Goal: Task Accomplishment & Management: Manage account settings

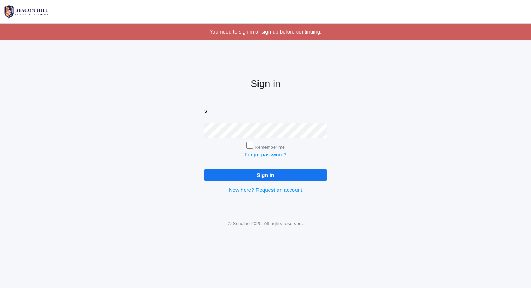
type input "sarah@beaconhillclassical.org"
click at [204, 169] on input "Sign in" at bounding box center [265, 175] width 122 height 12
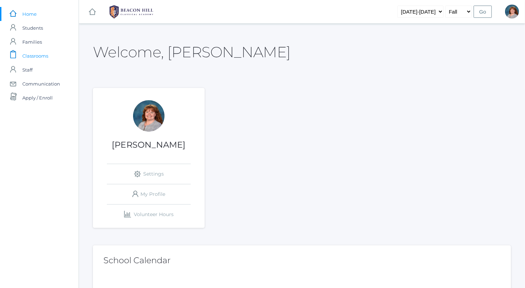
click at [48, 51] on span "Classrooms" at bounding box center [35, 56] width 26 height 14
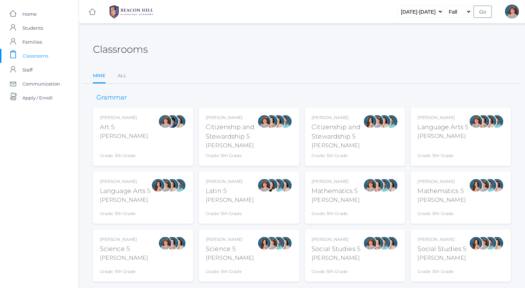
scroll to position [18, 0]
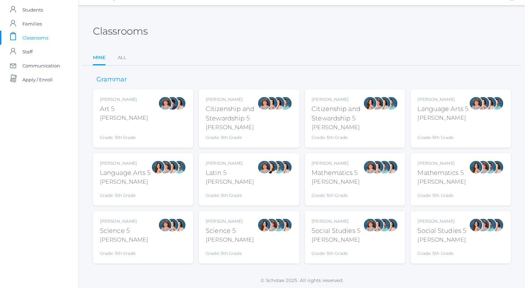
click at [385, 222] on div at bounding box center [384, 225] width 14 height 14
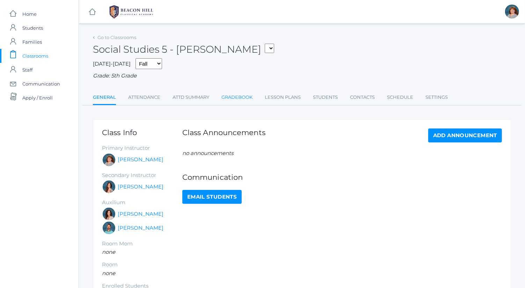
click at [251, 93] on link "Gradebook" at bounding box center [237, 97] width 31 height 14
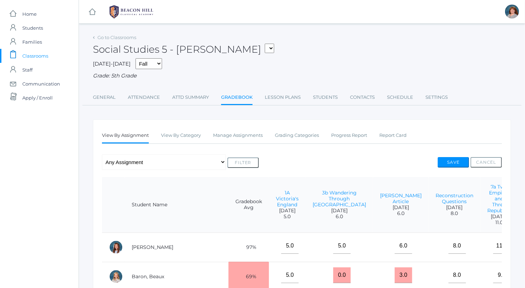
scroll to position [93, 0]
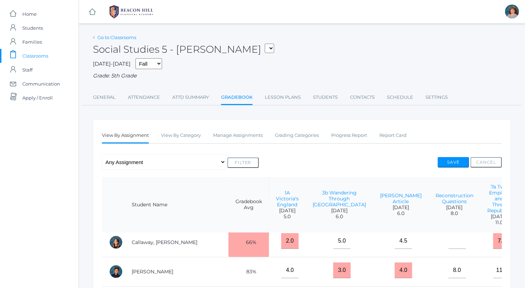
click at [124, 39] on link "Go to Classrooms" at bounding box center [116, 38] width 39 height 6
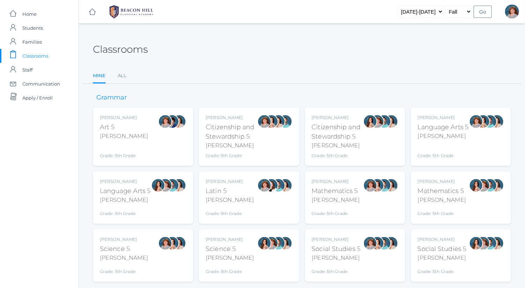
click at [447, 134] on div "Bence" at bounding box center [443, 136] width 51 height 8
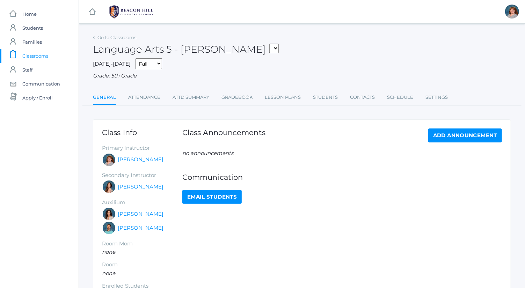
click at [254, 99] on ul "General Attendance Attd Summary Gradebook Lesson Plans Students Contacts Schedu…" at bounding box center [302, 97] width 418 height 15
click at [249, 96] on link "Gradebook" at bounding box center [237, 97] width 31 height 14
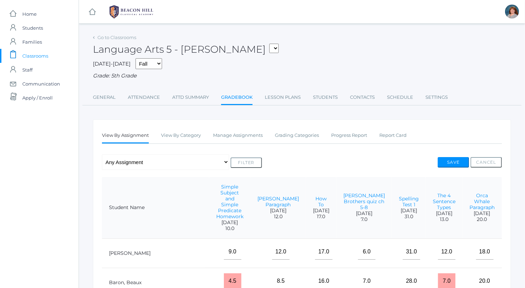
scroll to position [0, 59]
click at [194, 154] on select "Any Assignment Category: Composition - Orca Whale Paragraph - Mrs. Granger Para…" at bounding box center [165, 162] width 127 height 16
click at [132, 39] on link "Go to Classrooms" at bounding box center [116, 38] width 39 height 6
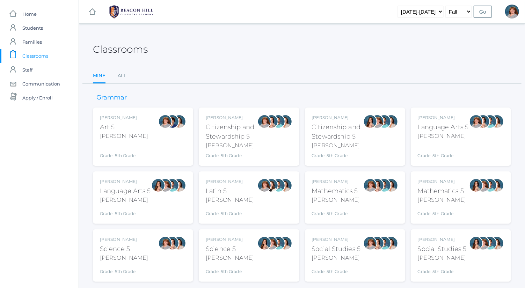
scroll to position [18, 0]
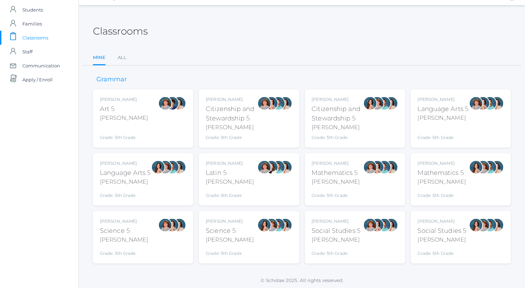
click at [355, 243] on div "Bence" at bounding box center [336, 240] width 49 height 8
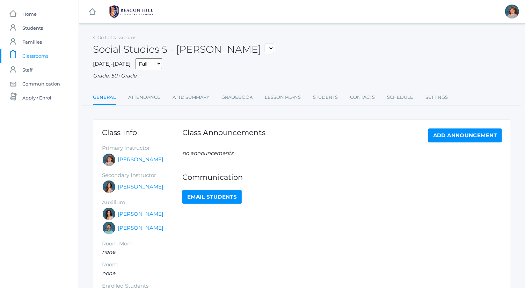
click at [254, 99] on ul "General Attendance Attd Summary Gradebook Lesson Plans Students Contacts Schedu…" at bounding box center [302, 97] width 418 height 15
click at [246, 96] on link "Gradebook" at bounding box center [237, 97] width 31 height 14
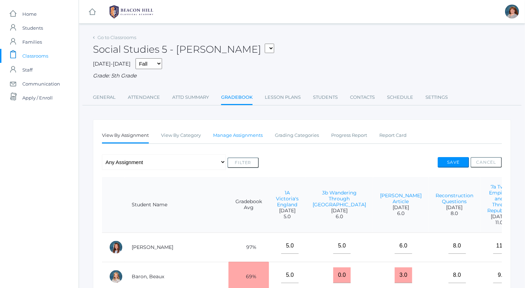
click at [226, 137] on link "Manage Assignments" at bounding box center [238, 136] width 50 height 14
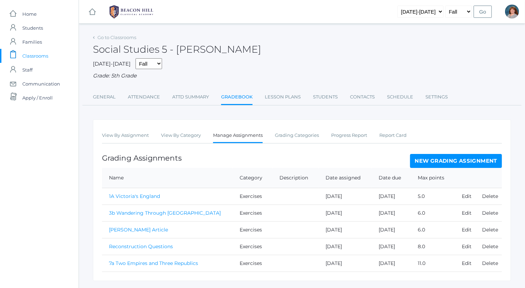
click at [445, 160] on link "New Grading Assignment" at bounding box center [456, 161] width 92 height 14
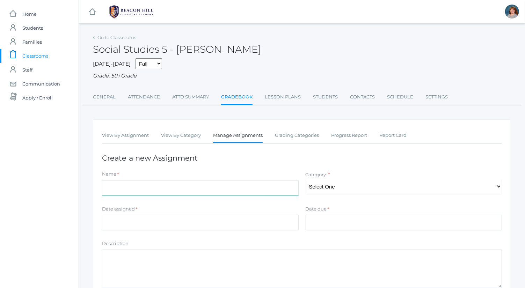
click at [217, 185] on input "Name" at bounding box center [200, 188] width 197 height 16
type input "Civil War Essay"
click at [351, 193] on select "Select One Exercises Tests Projects" at bounding box center [404, 187] width 197 height 16
select select "1050"
click at [306, 179] on select "Select One Exercises Tests Projects" at bounding box center [404, 187] width 197 height 16
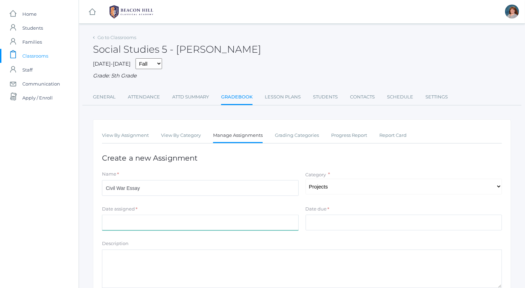
click at [271, 221] on input "Date assigned" at bounding box center [200, 223] width 197 height 16
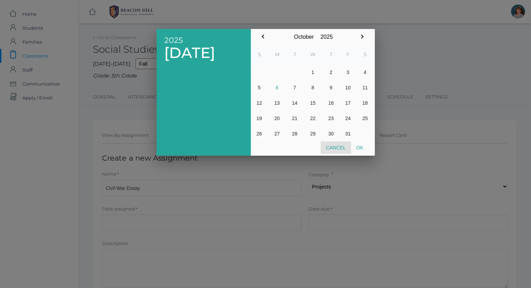
click at [345, 146] on button "Cancel" at bounding box center [336, 148] width 30 height 13
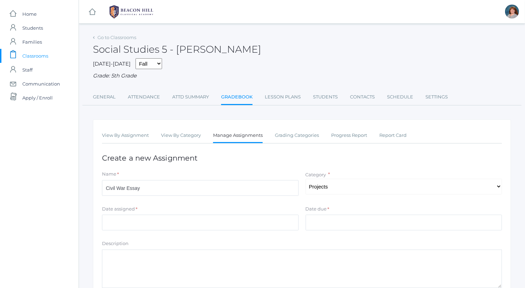
click at [248, 138] on link "Manage Assignments" at bounding box center [238, 136] width 50 height 15
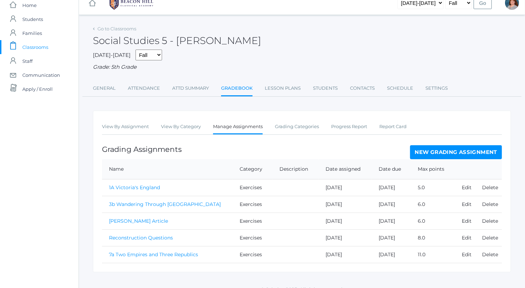
scroll to position [11, 0]
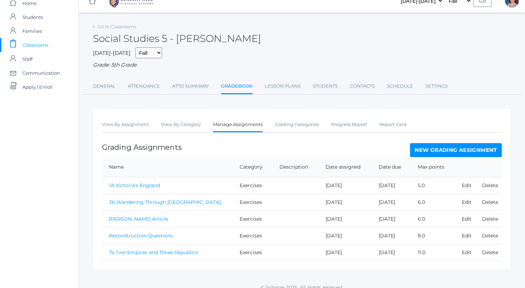
click at [452, 151] on link "New Grading Assignment" at bounding box center [456, 150] width 92 height 14
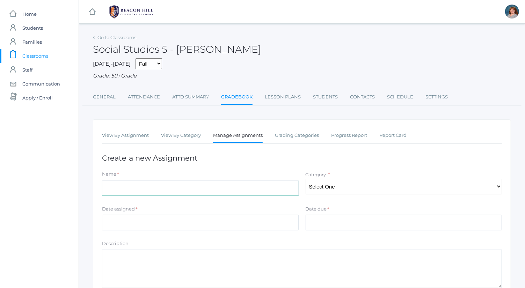
click at [185, 189] on input "Name" at bounding box center [200, 188] width 197 height 16
type input "Civil War Essay"
click at [374, 172] on div "Category * Select One Exercises Tests Projects" at bounding box center [404, 183] width 197 height 24
click at [375, 180] on select "Select One Exercises Tests Projects" at bounding box center [404, 187] width 197 height 16
select select "1048"
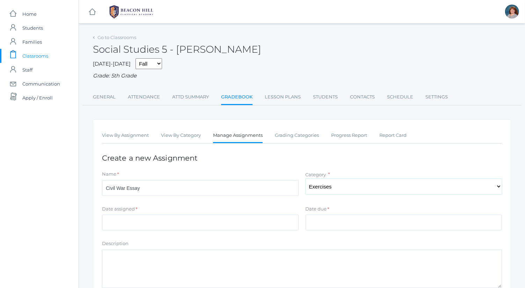
click at [306, 179] on select "Select One Exercises Tests Projects" at bounding box center [404, 187] width 197 height 16
click at [282, 221] on input "Date assigned" at bounding box center [200, 223] width 197 height 16
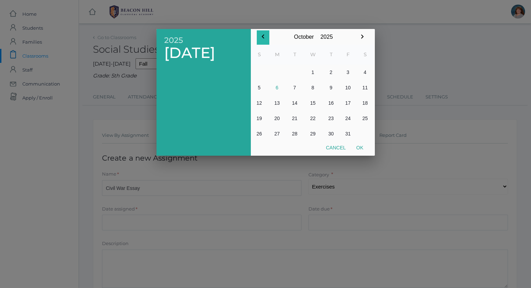
click at [267, 34] on button "button" at bounding box center [263, 37] width 13 height 14
click at [314, 87] on button "10" at bounding box center [313, 87] width 20 height 15
click at [360, 145] on button "Ok" at bounding box center [359, 148] width 17 height 13
type input "2025-09-10"
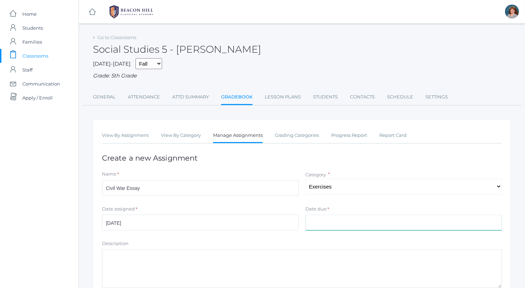
click at [329, 221] on input "Date due" at bounding box center [404, 223] width 197 height 16
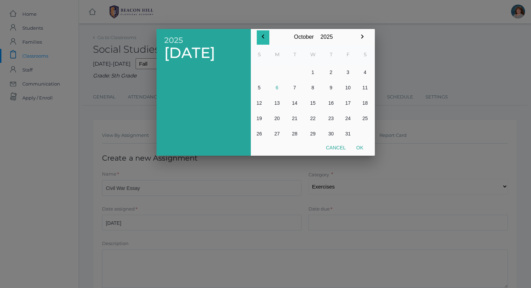
click at [263, 36] on icon "button" at bounding box center [263, 37] width 2 height 4
click at [314, 119] on button "24" at bounding box center [313, 118] width 20 height 15
click at [362, 38] on icon "button" at bounding box center [362, 36] width 8 height 8
click at [309, 74] on button "1" at bounding box center [313, 72] width 20 height 15
click at [360, 147] on button "Ok" at bounding box center [359, 148] width 17 height 13
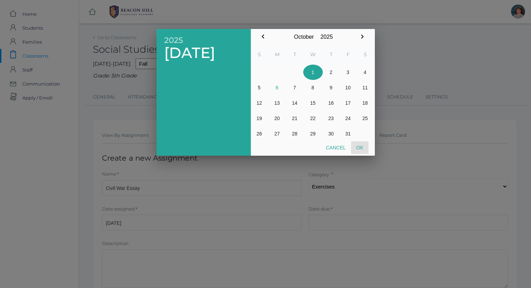
type input "[DATE]"
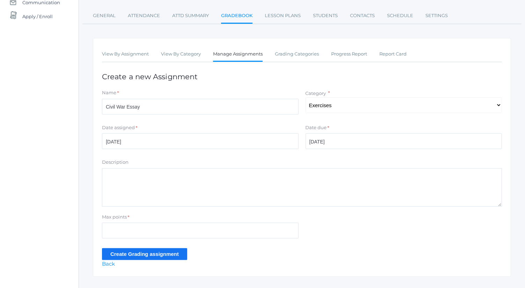
scroll to position [83, 0]
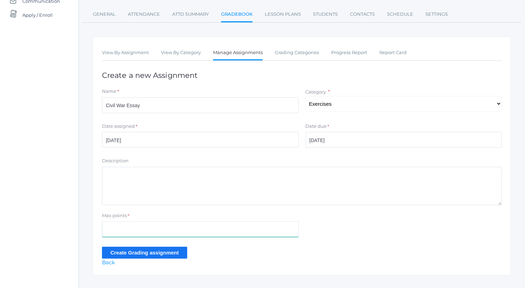
click at [167, 228] on input "Max points" at bounding box center [200, 230] width 197 height 16
type input "31"
click at [172, 252] on input "Create Grading assignment" at bounding box center [144, 253] width 85 height 12
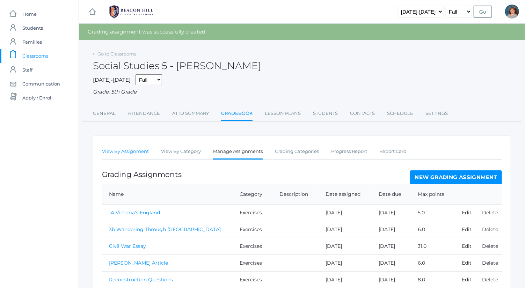
click at [141, 155] on link "View By Assignment" at bounding box center [125, 152] width 47 height 14
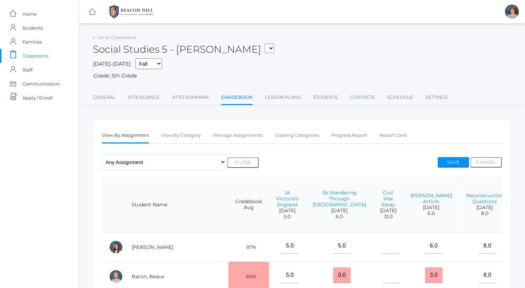
click at [168, 168] on select "Any Assignment Category: Exercises - 1A Victoria's England - 3b Wandering Throu…" at bounding box center [164, 162] width 124 height 16
click at [245, 131] on link "Manage Assignments" at bounding box center [238, 136] width 50 height 14
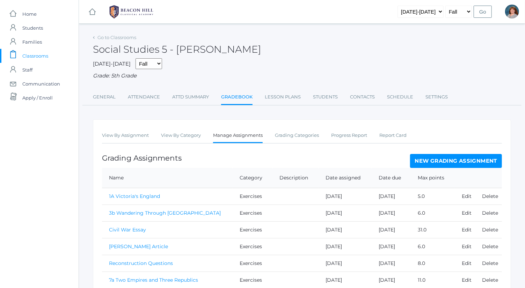
scroll to position [34, 0]
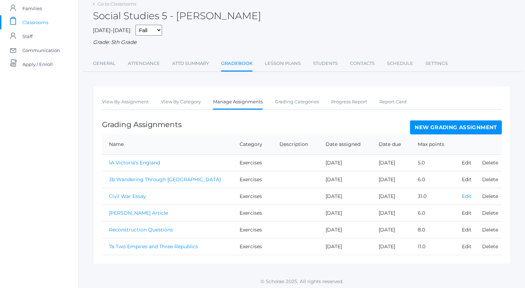
click at [462, 197] on link "Edit" at bounding box center [467, 196] width 10 height 6
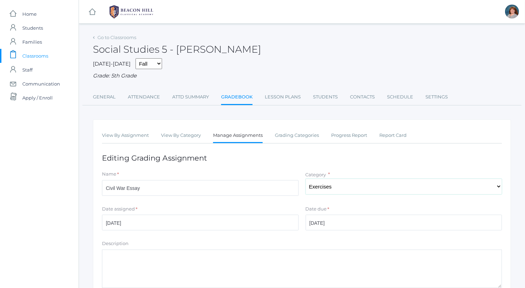
click at [334, 190] on select "Select One Exercises Tests Projects" at bounding box center [404, 187] width 197 height 16
select select "1050"
click at [306, 179] on select "Select One Exercises Tests Projects" at bounding box center [404, 187] width 197 height 16
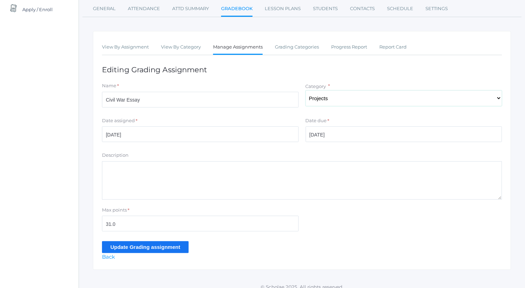
scroll to position [93, 0]
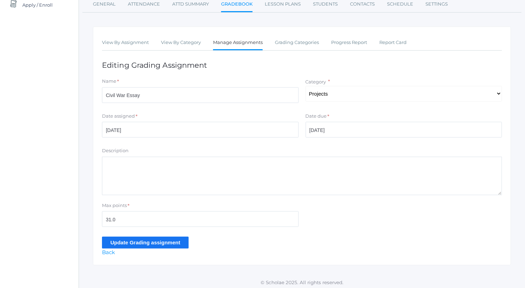
click at [169, 241] on input "Update Grading assignment" at bounding box center [145, 243] width 87 height 12
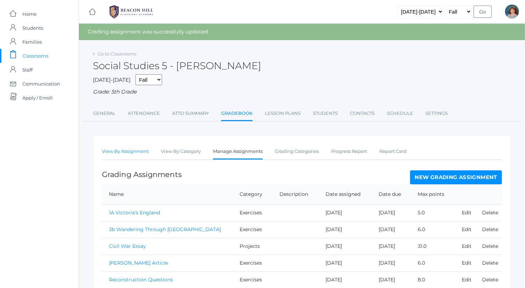
click at [141, 153] on link "View By Assignment" at bounding box center [125, 152] width 47 height 14
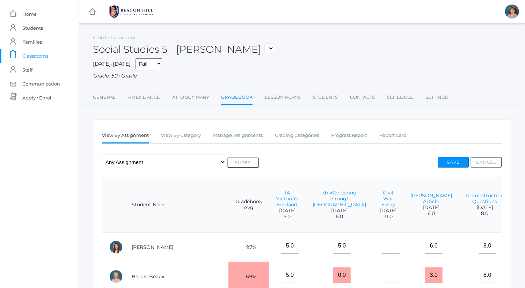
click at [154, 169] on select "Any Assignment Category: Exercises - 1A Victoria's [GEOGRAPHIC_DATA] - 3b Wande…" at bounding box center [164, 162] width 124 height 16
select select "10267"
click at [102, 154] on select "Any Assignment Category: Exercises - 1A Victoria's [GEOGRAPHIC_DATA] - 3b Wande…" at bounding box center [164, 162] width 124 height 16
click at [227, 166] on button "Filter" at bounding box center [242, 163] width 31 height 10
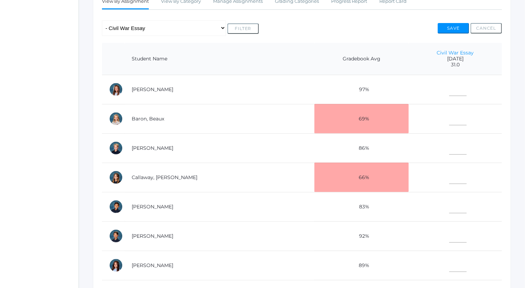
scroll to position [154, 0]
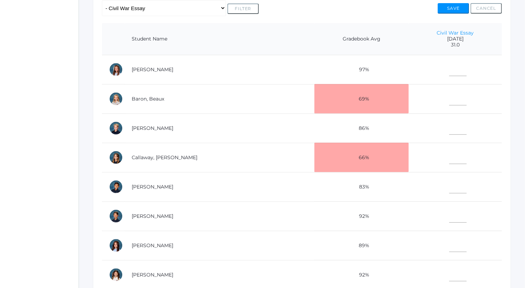
click at [511, 135] on div "Go to Classrooms Social Studies 5 - [PERSON_NAME] 05ART - Art 5 [PERSON_NAME] 0…" at bounding box center [302, 105] width 446 height 454
click at [445, 81] on td at bounding box center [455, 69] width 93 height 29
click at [449, 68] on input"] "text" at bounding box center [457, 68] width 17 height 16
type input"] "31"
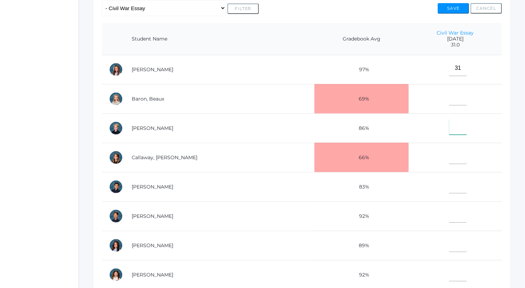
click at [449, 121] on input"] "text" at bounding box center [457, 127] width 17 height 16
type input"] "30.5"
click at [462, 10] on button "Save" at bounding box center [453, 8] width 31 height 10
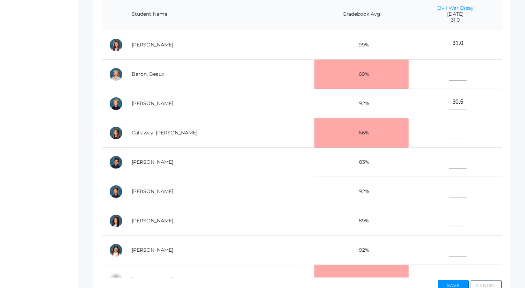
scroll to position [196, 0]
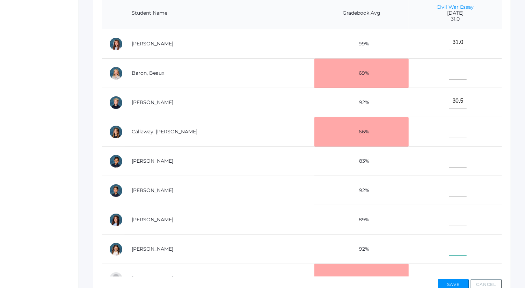
click at [449, 242] on input"] "text" at bounding box center [457, 248] width 17 height 16
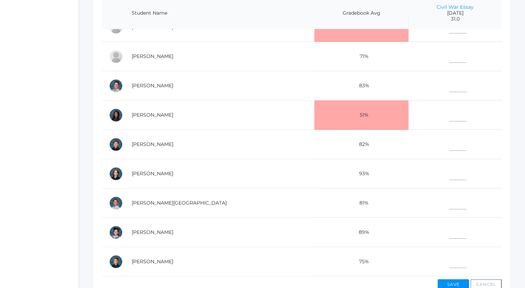
type input"] "31"
click at [449, 254] on input"] "text" at bounding box center [457, 261] width 17 height 16
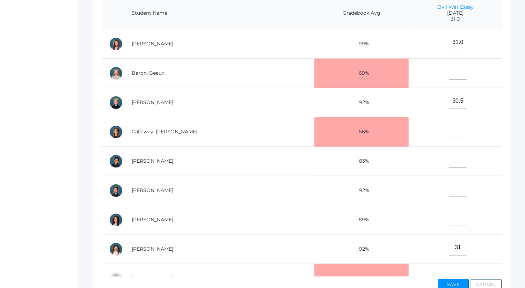
type input"] "30.5"
click at [449, 73] on input"] "text" at bounding box center [457, 72] width 17 height 16
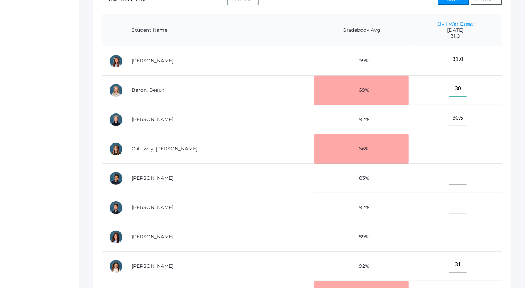
scroll to position [124, 0]
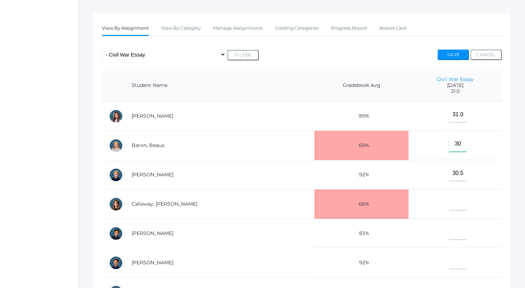
type input"] "30"
click at [443, 55] on button "Save" at bounding box center [453, 55] width 31 height 10
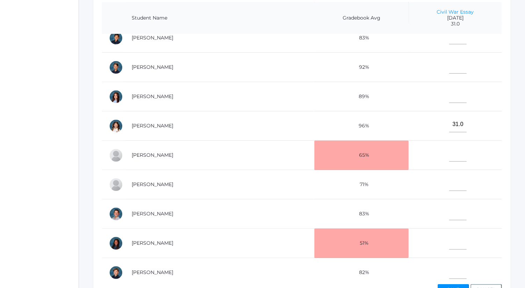
scroll to position [129, 0]
click at [436, 181] on td at bounding box center [455, 184] width 93 height 29
click at [449, 180] on input"] "text" at bounding box center [457, 183] width 17 height 16
type input"] "27.5"
click at [457, 285] on button "Save" at bounding box center [453, 289] width 31 height 10
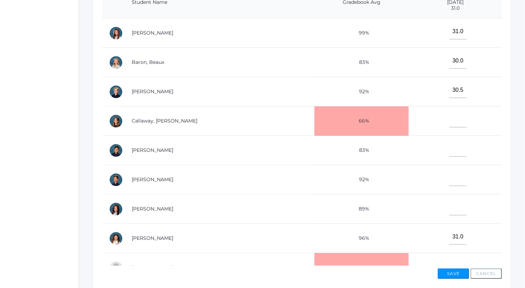
scroll to position [254, 0]
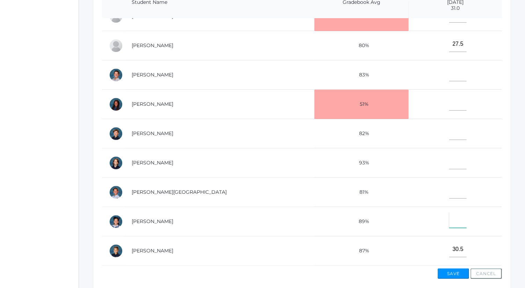
click at [452, 215] on input"] "text" at bounding box center [457, 220] width 17 height 16
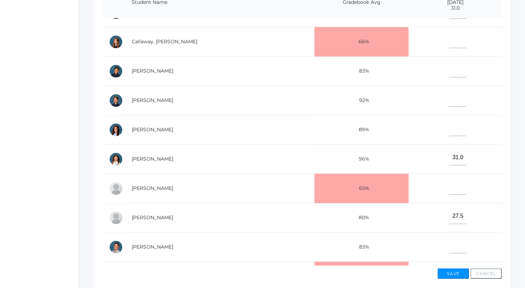
scroll to position [79, 0]
type input"] "30.5"
click at [449, 73] on input"] "text" at bounding box center [457, 70] width 17 height 16
type input"] "28.5"
click at [449, 128] on input"] "text" at bounding box center [457, 129] width 17 height 16
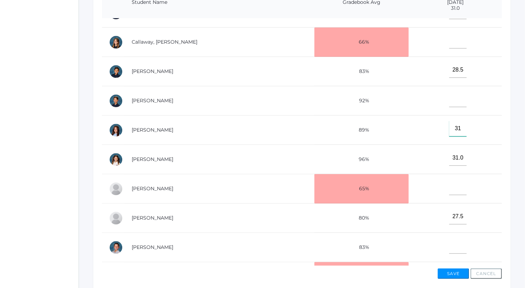
type input"] "31"
click at [449, 42] on input"] "text" at bounding box center [457, 41] width 17 height 16
type input"] "28.5"
click at [451, 273] on button "Save" at bounding box center [453, 274] width 31 height 10
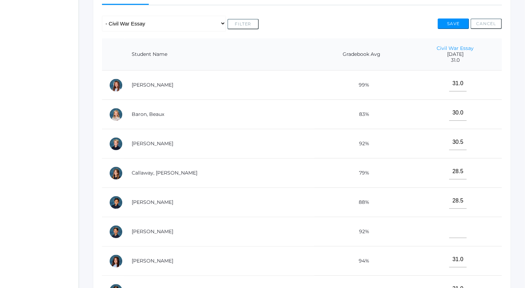
scroll to position [191, 0]
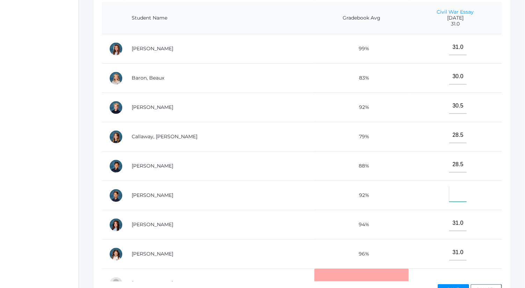
click at [449, 192] on input"] "text" at bounding box center [457, 194] width 17 height 16
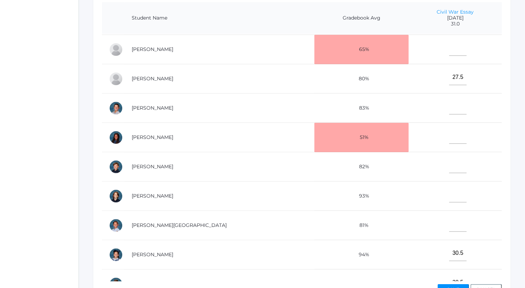
scroll to position [227, 0]
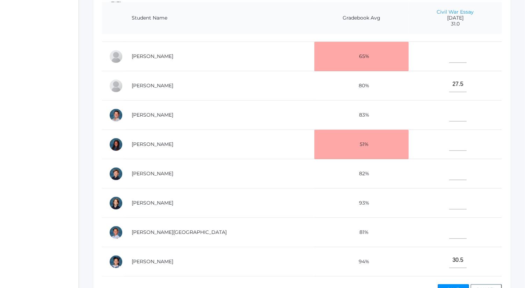
type input"] "31"
click at [449, 109] on input"] "text" at bounding box center [457, 114] width 17 height 16
type input"] "30.5"
click at [449, 233] on input"] "text" at bounding box center [457, 231] width 17 height 16
type input"] "27"
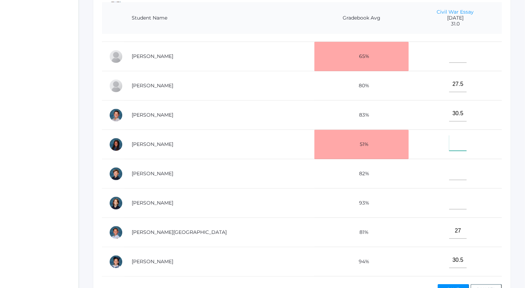
click at [449, 137] on input"] "text" at bounding box center [457, 143] width 17 height 16
type input"] "29.5"
click at [451, 48] on input"] "text" at bounding box center [457, 55] width 17 height 16
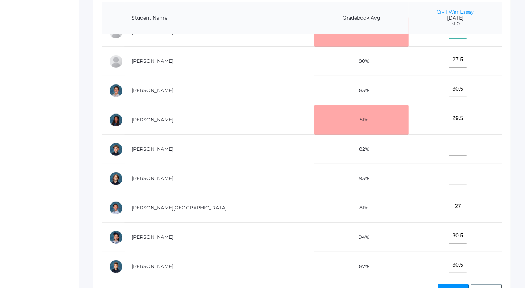
scroll to position [238, 0]
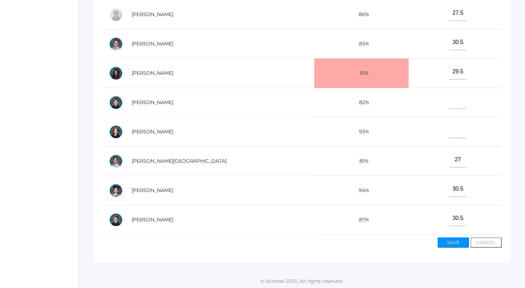
type input"] "31"
click at [458, 243] on button "Save" at bounding box center [453, 243] width 31 height 10
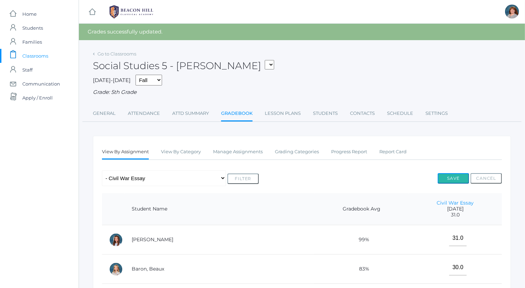
click at [451, 181] on button "Save" at bounding box center [453, 178] width 31 height 10
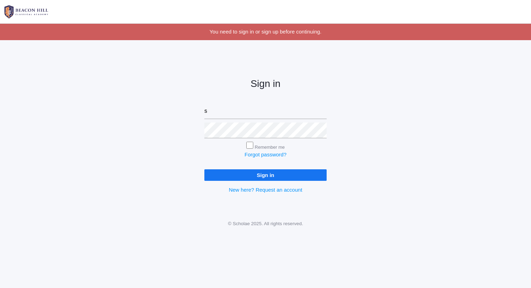
type input "[PERSON_NAME][EMAIL_ADDRESS][DOMAIN_NAME]"
click at [204, 169] on input "Sign in" at bounding box center [265, 175] width 122 height 12
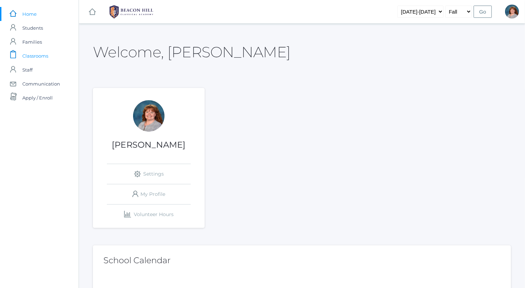
click at [57, 53] on link "icons/clipboard/plain Created with Sketch. Classrooms" at bounding box center [39, 56] width 79 height 14
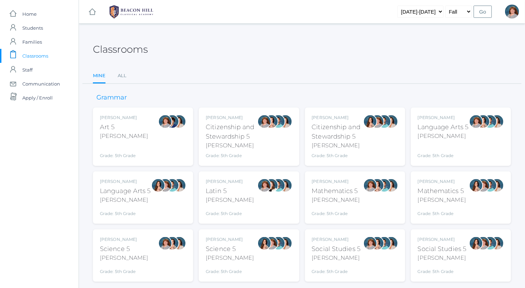
click at [435, 141] on div "[PERSON_NAME] Language Arts 5 [PERSON_NAME] Grade: 5th Grade 05LA" at bounding box center [443, 137] width 51 height 44
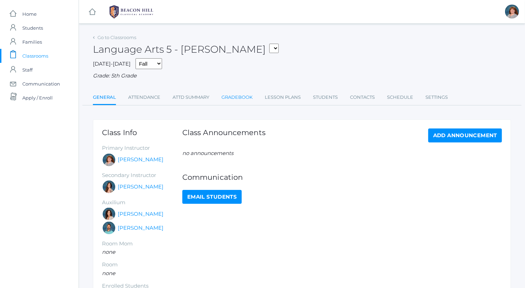
click at [250, 98] on link "Gradebook" at bounding box center [237, 97] width 31 height 14
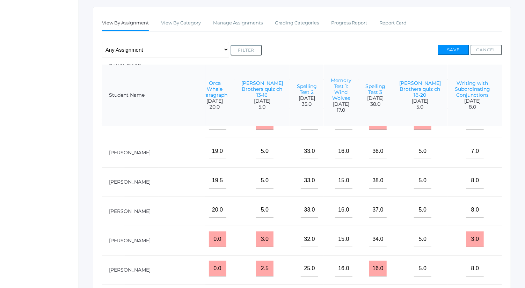
scroll to position [126, 327]
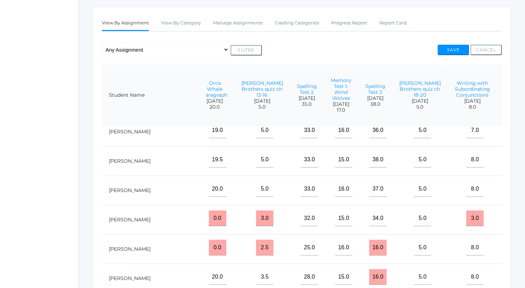
click at [508, 224] on input"] "text" at bounding box center [516, 219] width 17 height 16
type input"] "37"
click at [465, 51] on button "Save" at bounding box center [453, 50] width 31 height 10
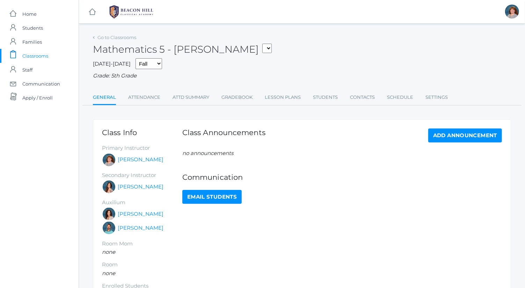
click at [253, 96] on ul "General Attendance Attd Summary Gradebook Lesson Plans Students Contacts Schedu…" at bounding box center [302, 97] width 418 height 15
click at [247, 96] on link "Gradebook" at bounding box center [237, 97] width 31 height 14
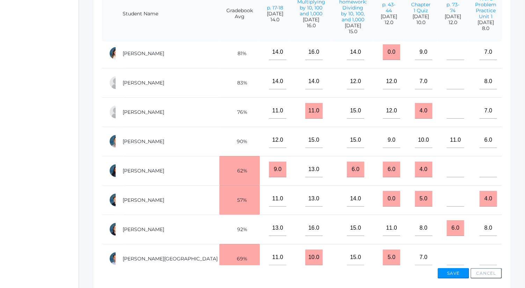
scroll to position [278, 9]
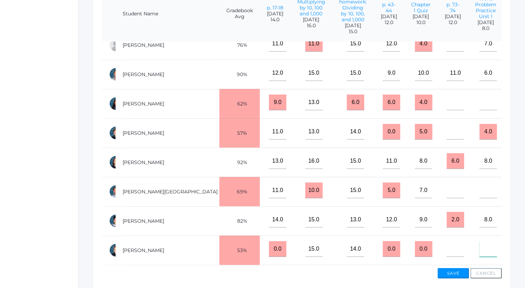
click at [480, 245] on input"] "text" at bounding box center [488, 249] width 17 height 16
type input"] "6"
click at [480, 183] on input"] "text" at bounding box center [488, 191] width 17 height 16
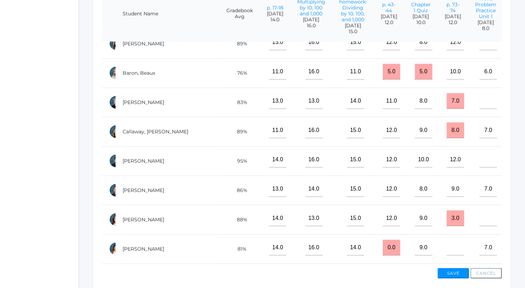
scroll to position [0, 9]
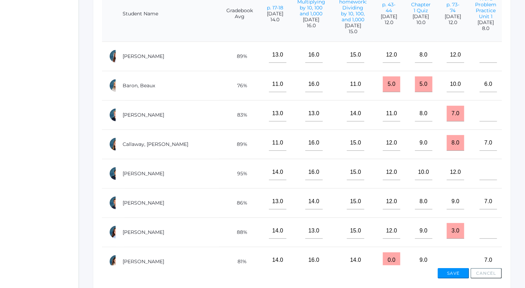
type input"] "6"
click at [480, 113] on input"] "text" at bounding box center [488, 114] width 17 height 16
type input"] "7"
click at [480, 228] on input"] "text" at bounding box center [488, 231] width 17 height 16
type input"] "8"
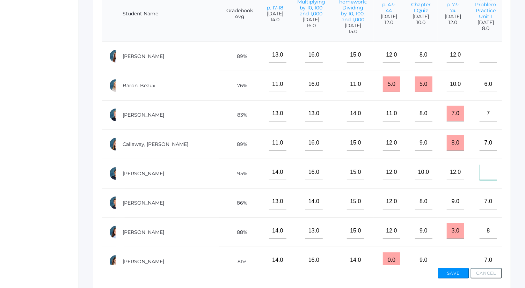
click at [480, 172] on input"] "text" at bounding box center [488, 173] width 17 height 16
type input"] "7"
click at [456, 271] on button "Save" at bounding box center [453, 273] width 31 height 10
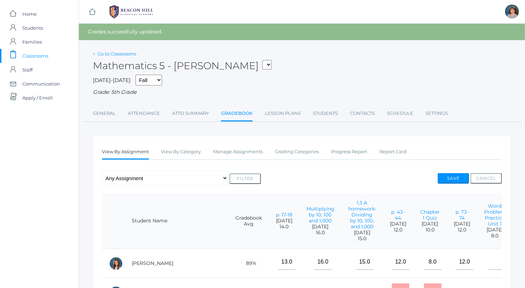
click at [120, 51] on link "Go to Classrooms" at bounding box center [116, 54] width 39 height 6
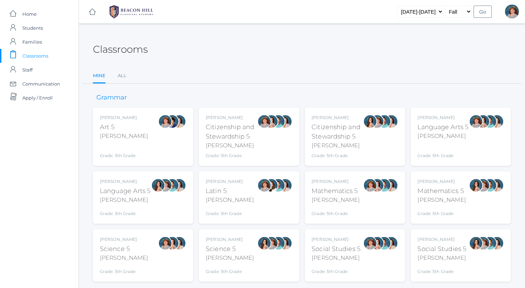
scroll to position [18, 0]
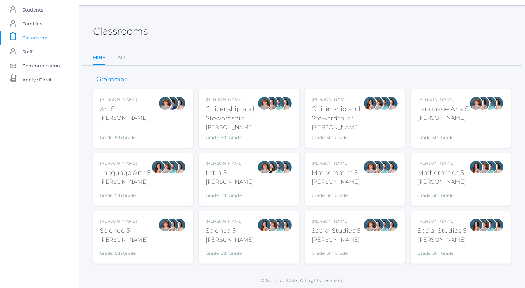
click at [143, 228] on div "[PERSON_NAME] Science 5 [PERSON_NAME] Grade: 5th Grade 05SCI" at bounding box center [143, 237] width 86 height 38
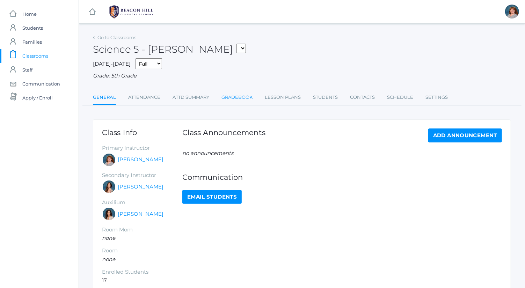
click at [248, 96] on link "Gradebook" at bounding box center [237, 97] width 31 height 14
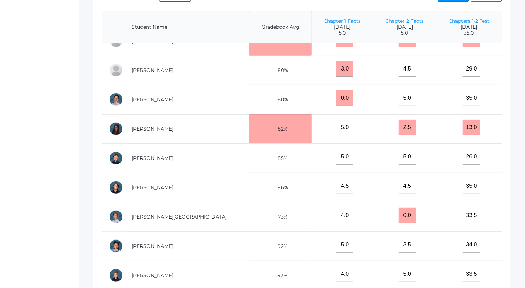
scroll to position [222, 0]
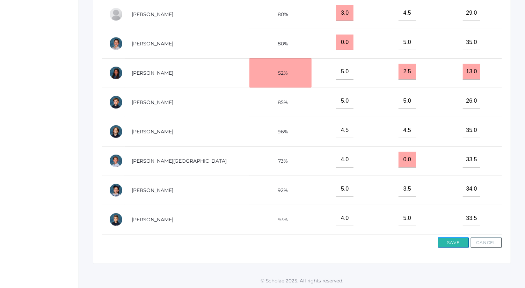
click at [445, 240] on button "Save" at bounding box center [453, 243] width 31 height 10
drag, startPoint x: 468, startPoint y: 212, endPoint x: 454, endPoint y: 215, distance: 14.9
click at [454, 215] on td "33.5" at bounding box center [469, 220] width 66 height 29
click at [525, 149] on div "Go to Classrooms Science 5 - Bence 05ART - Art 5 Bence 05CITIZEN - Citizenship …" at bounding box center [302, 38] width 446 height 454
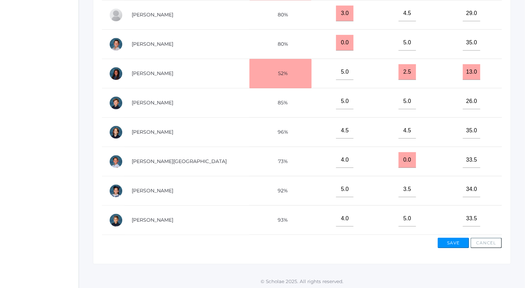
click at [513, 117] on div "Go to Classrooms Science 5 - Bence 05ART - Art 5 Bence 05CITIZEN - Citizenship …" at bounding box center [302, 38] width 446 height 454
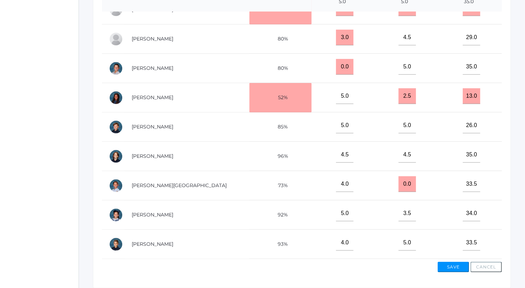
scroll to position [238, 0]
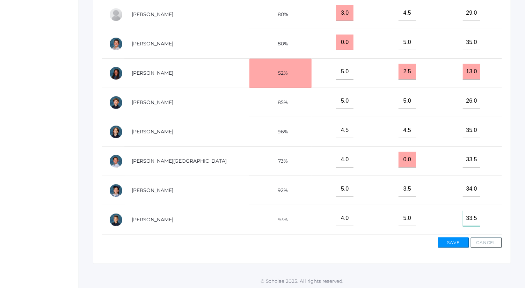
drag, startPoint x: 468, startPoint y: 213, endPoint x: 447, endPoint y: 217, distance: 21.5
click at [447, 217] on td "33.5" at bounding box center [469, 219] width 66 height 29
type input"] "26"
click at [456, 243] on button "Save" at bounding box center [453, 243] width 31 height 10
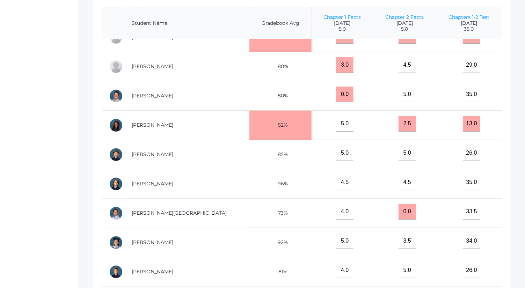
scroll to position [238, 0]
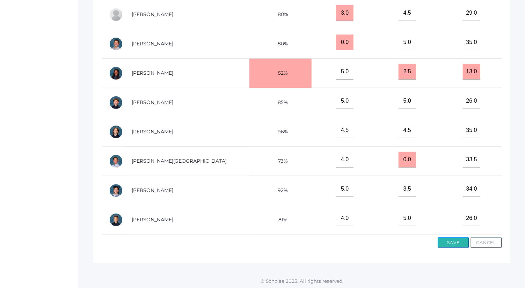
click at [456, 241] on button "Save" at bounding box center [453, 243] width 31 height 10
